Goal: Task Accomplishment & Management: Manage account settings

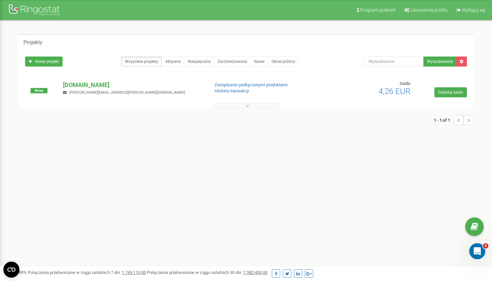
click at [148, 61] on link "Wszystkie projekty" at bounding box center [141, 62] width 41 height 10
click at [241, 86] on link "Zarządzanie podłączonymi produktami" at bounding box center [251, 84] width 73 height 5
click at [33, 65] on link "Nowy projekt" at bounding box center [44, 62] width 38 height 10
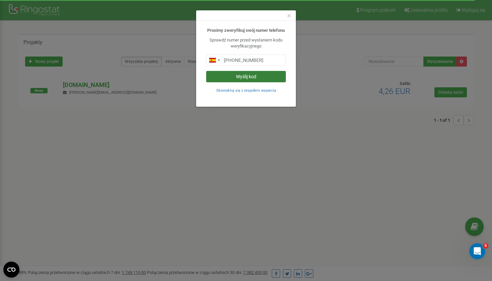
click at [247, 78] on button "Wyślij kod" at bounding box center [246, 76] width 80 height 11
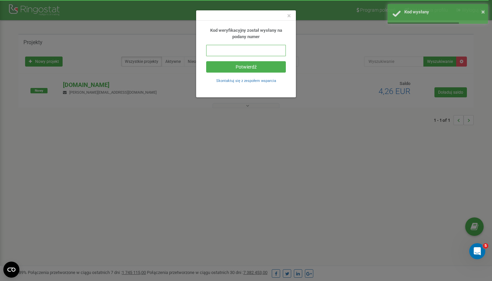
click at [245, 51] on input "text" at bounding box center [246, 50] width 80 height 11
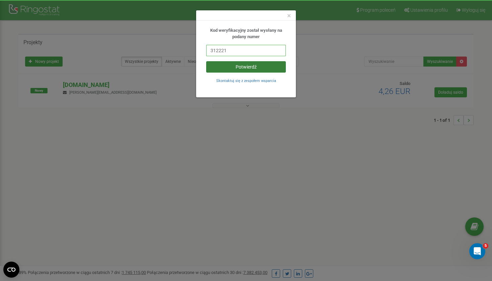
type input "312221"
click at [274, 67] on button "Potwierdź" at bounding box center [246, 66] width 80 height 11
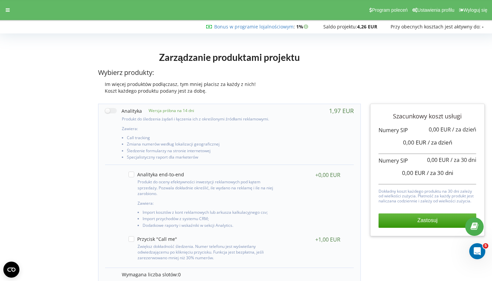
scroll to position [0, 0]
click at [6, 9] on icon at bounding box center [8, 10] width 4 height 5
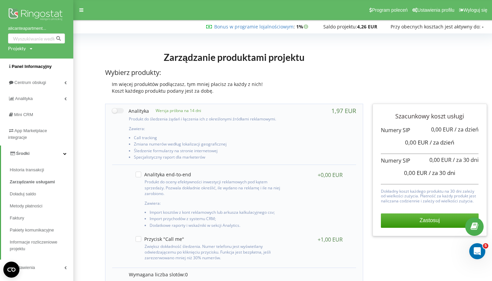
click at [52, 66] on link "Panel Informacyjny" at bounding box center [37, 67] width 74 height 16
click at [133, 49] on div "Zarządzanie produktami projektu Wybierz produkty: Im więcej produktów podłączas…" at bounding box center [234, 73] width 268 height 51
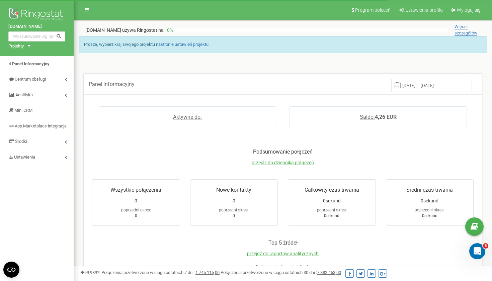
click at [30, 47] on div "alicanteapartments.es Projekty alicanteapartments.es" at bounding box center [37, 28] width 74 height 56
click at [23, 45] on div "Projekty" at bounding box center [15, 46] width 15 height 6
click at [23, 46] on div "Projekty" at bounding box center [15, 46] width 15 height 6
click at [91, 8] on link at bounding box center [86, 10] width 13 height 10
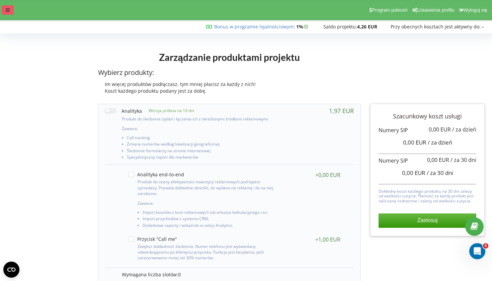
click at [7, 6] on div at bounding box center [8, 9] width 12 height 9
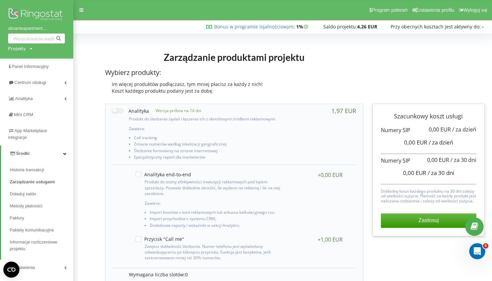
click at [111, 57] on h1 "Zarządzanie produktami projektu" at bounding box center [234, 57] width 258 height 12
click at [320, 49] on div "Zarządzanie produktami projektu Wybierz produkty: Im więcej produktów podłączas…" at bounding box center [234, 73] width 268 height 51
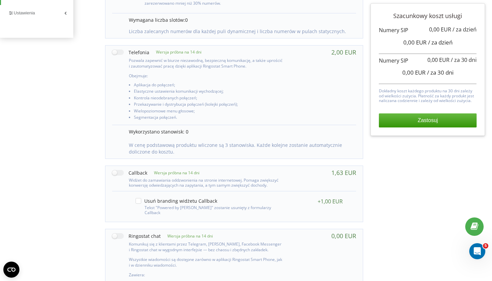
scroll to position [210, 0]
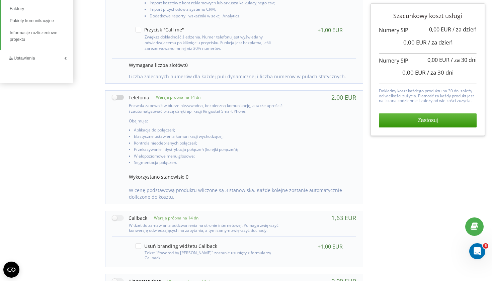
click at [118, 94] on label at bounding box center [130, 97] width 37 height 7
checkbox input "true"
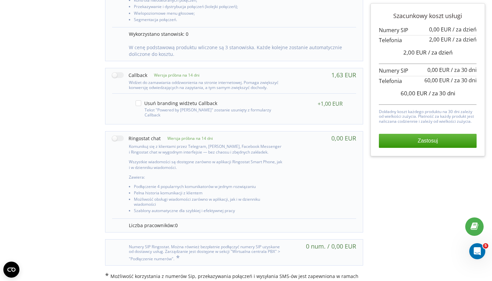
scroll to position [352, 0]
click at [418, 139] on button "Zastosuj" at bounding box center [428, 141] width 98 height 14
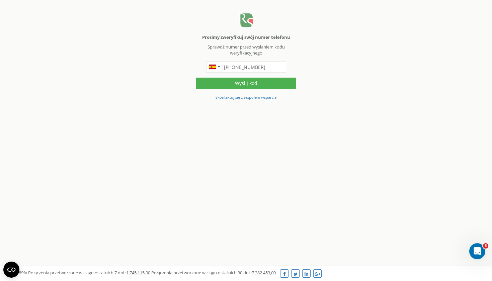
click at [230, 76] on form "[PHONE_NUMBER] Wyślij kod" at bounding box center [246, 75] width 100 height 28
click at [230, 81] on button "Wyślij kod" at bounding box center [246, 83] width 100 height 11
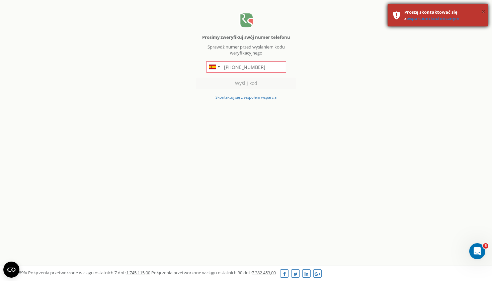
click at [482, 12] on button "×" at bounding box center [484, 12] width 4 height 10
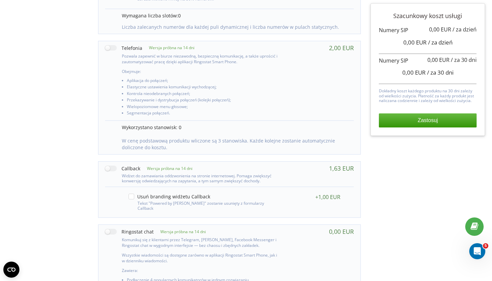
scroll to position [259, 0]
click at [111, 46] on label at bounding box center [123, 48] width 37 height 7
checkbox input "true"
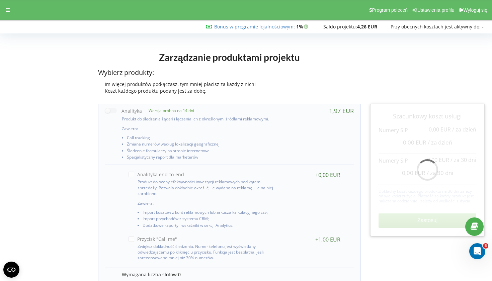
scroll to position [0, 0]
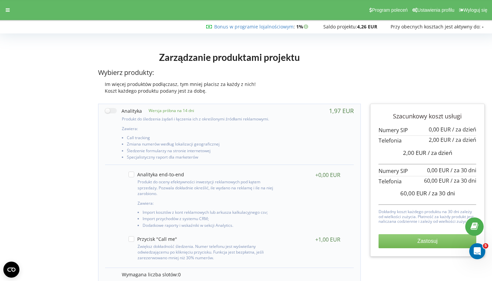
click at [441, 240] on button "Zastosuj" at bounding box center [428, 241] width 98 height 14
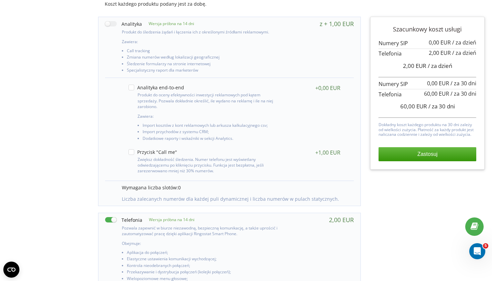
scroll to position [89, 0]
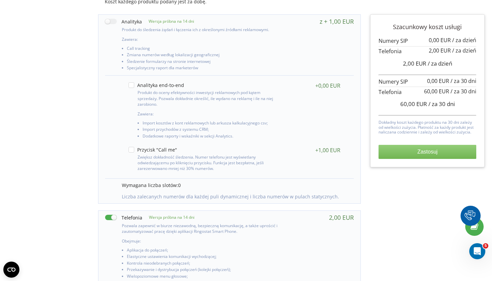
click at [415, 151] on button "Zastosuj" at bounding box center [428, 152] width 98 height 14
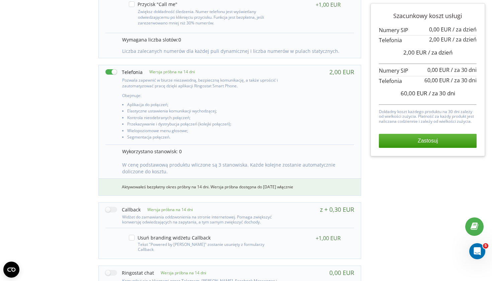
scroll to position [240, 0]
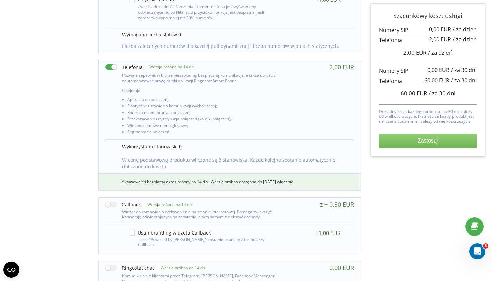
click at [424, 140] on button "Zastosuj" at bounding box center [428, 141] width 98 height 14
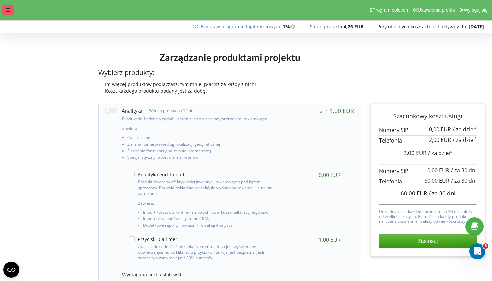
click at [10, 8] on icon at bounding box center [8, 10] width 4 height 5
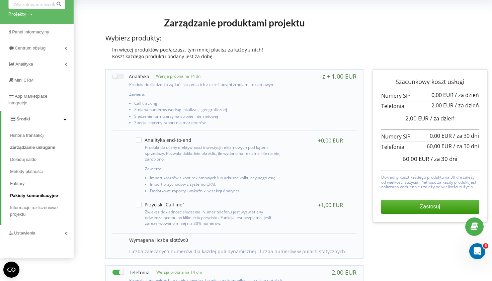
scroll to position [37, 0]
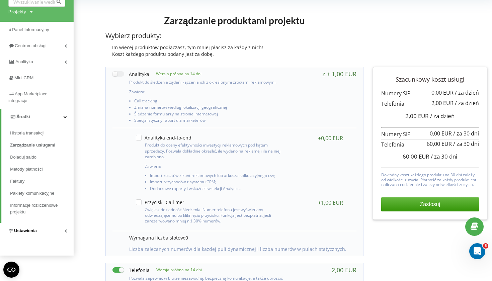
click at [33, 228] on span "Ustawienia" at bounding box center [25, 230] width 23 height 5
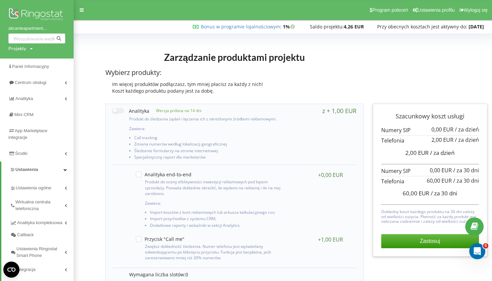
scroll to position [0, 0]
click at [433, 15] on link "Ustawienia profilu" at bounding box center [434, 10] width 47 height 20
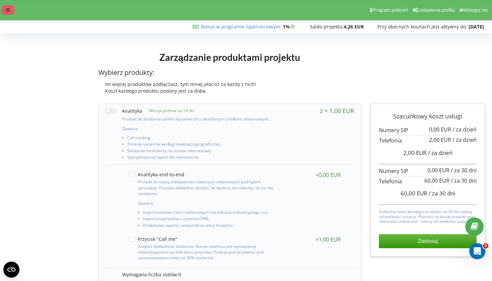
click at [11, 9] on div at bounding box center [8, 9] width 12 height 9
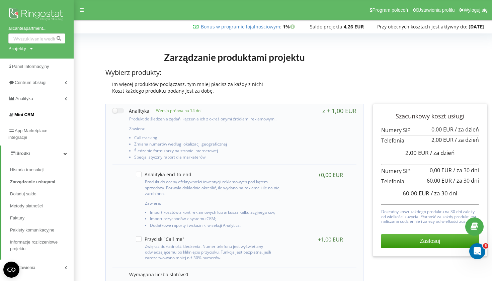
click at [36, 111] on link "Mini CRM" at bounding box center [37, 115] width 74 height 16
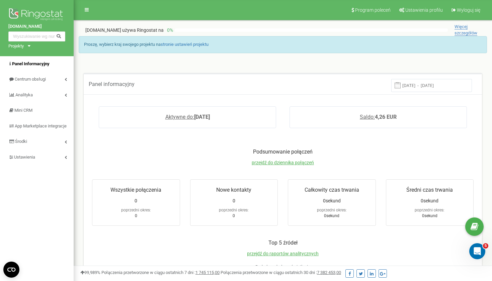
click at [33, 61] on span "Panel Informacyjny" at bounding box center [31, 63] width 38 height 5
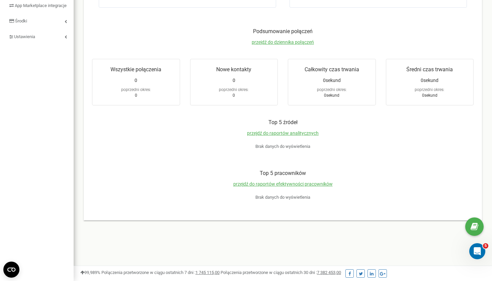
scroll to position [121, 0]
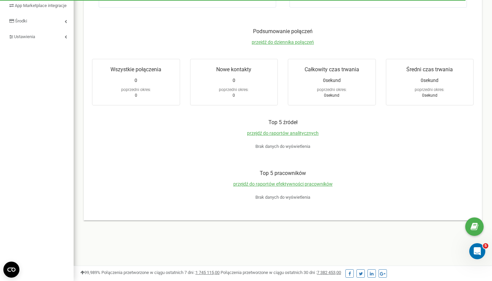
click at [98, 18] on div "Aktywne do: [DATE] Saldo: 4,26 EUR" at bounding box center [282, 0] width 395 height 42
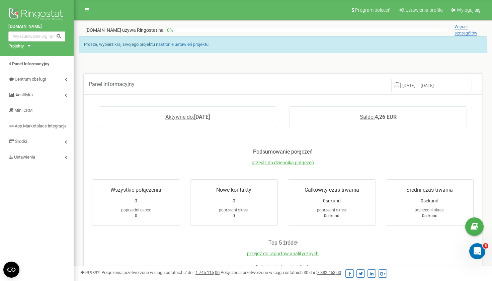
scroll to position [0, 0]
